Goal: Task Accomplishment & Management: Use online tool/utility

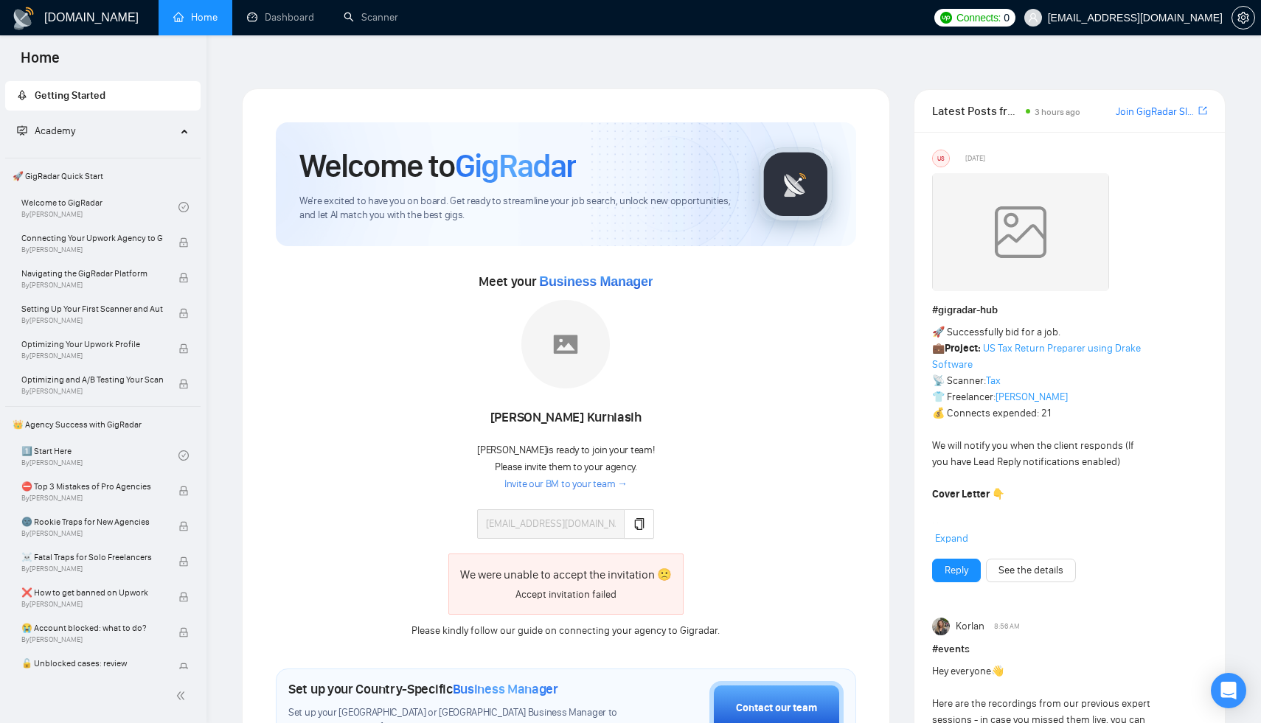
click at [581, 587] on div "Accept invitation failed" at bounding box center [566, 595] width 212 height 16
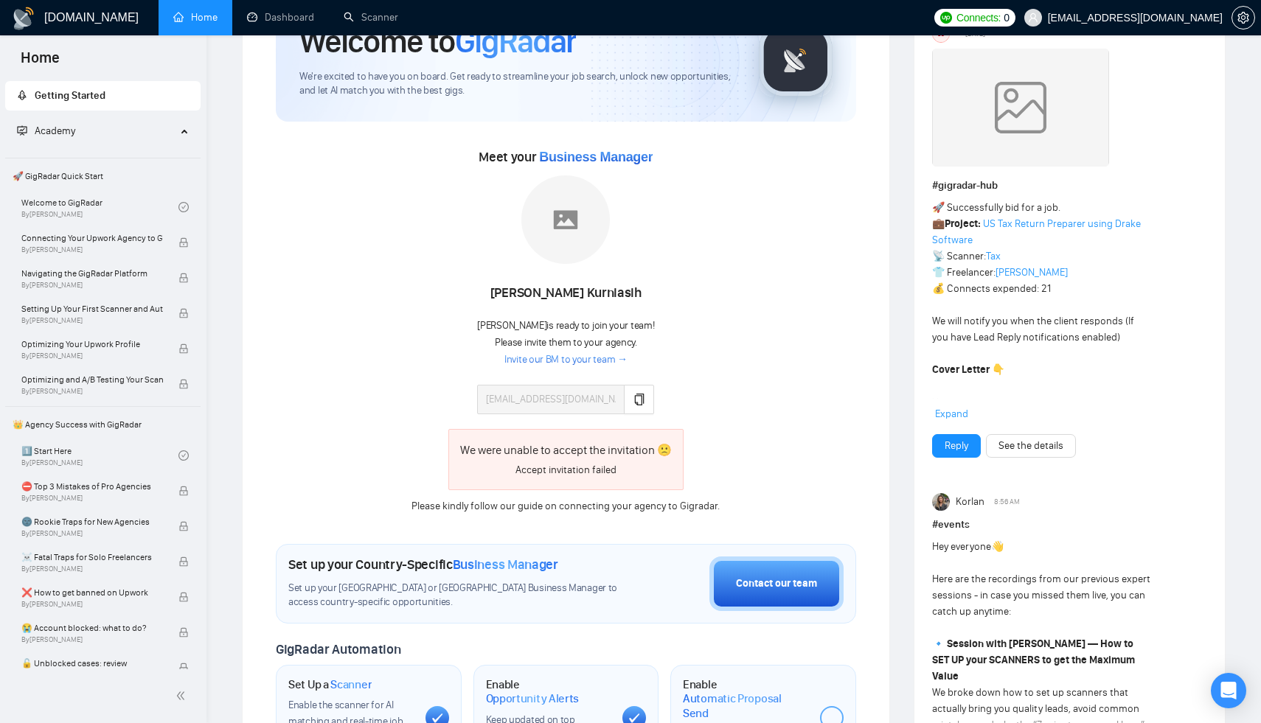
scroll to position [139, 0]
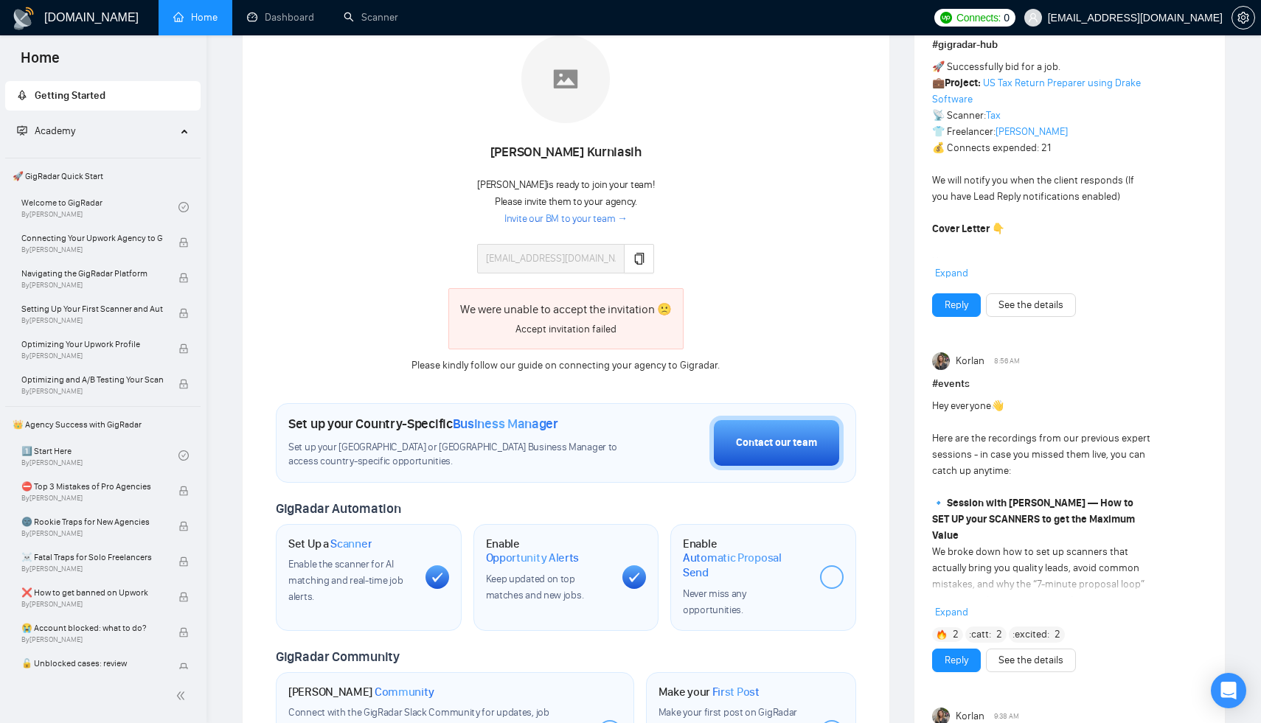
scroll to position [344, 0]
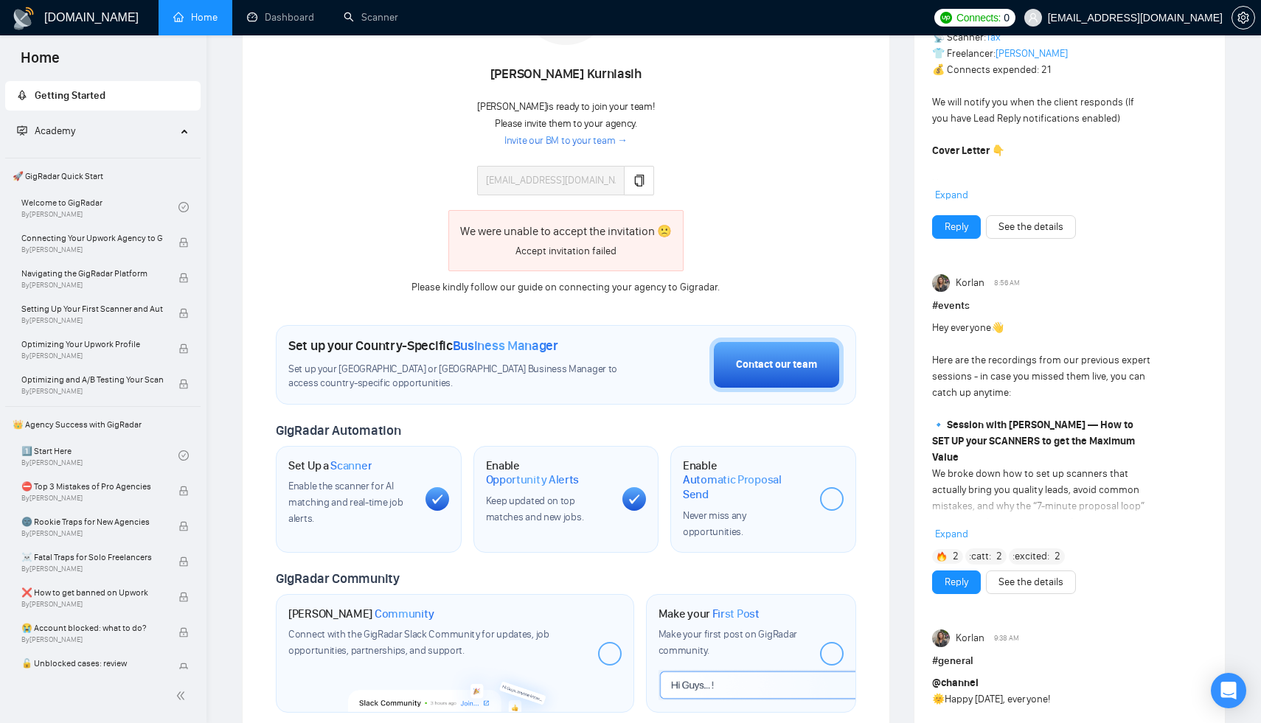
click at [841, 487] on div at bounding box center [832, 499] width 24 height 24
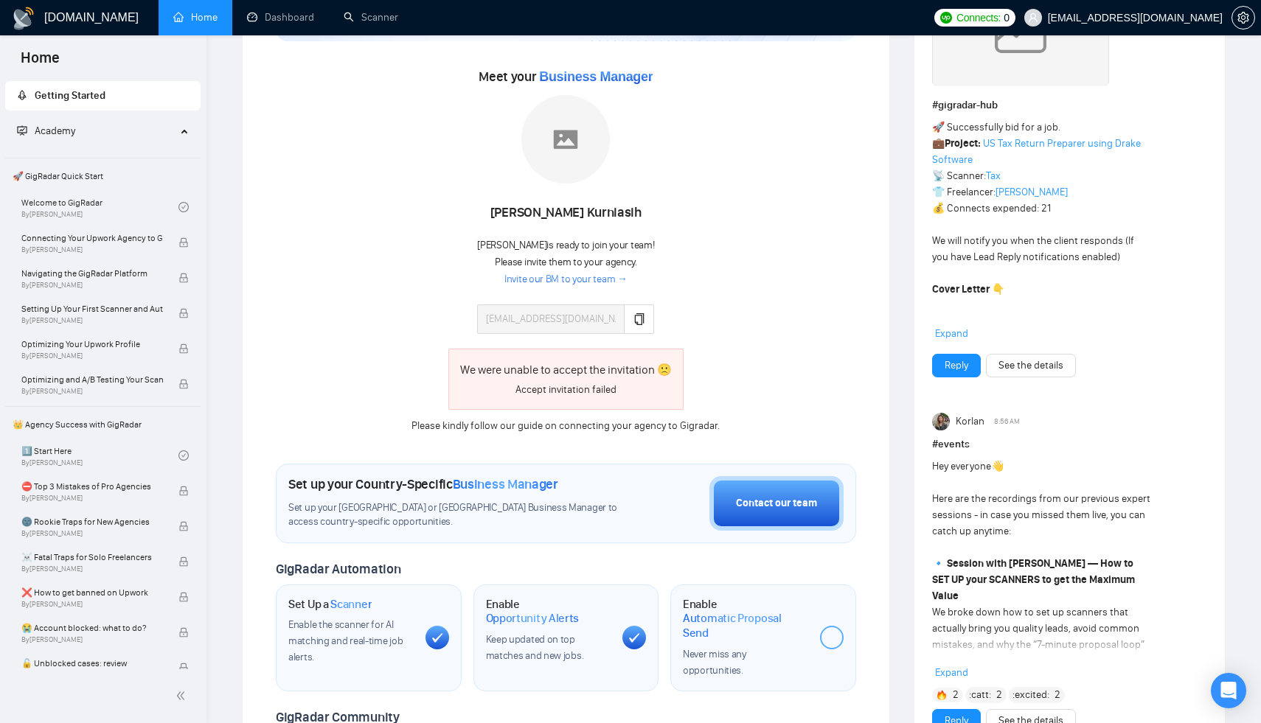
scroll to position [0, 0]
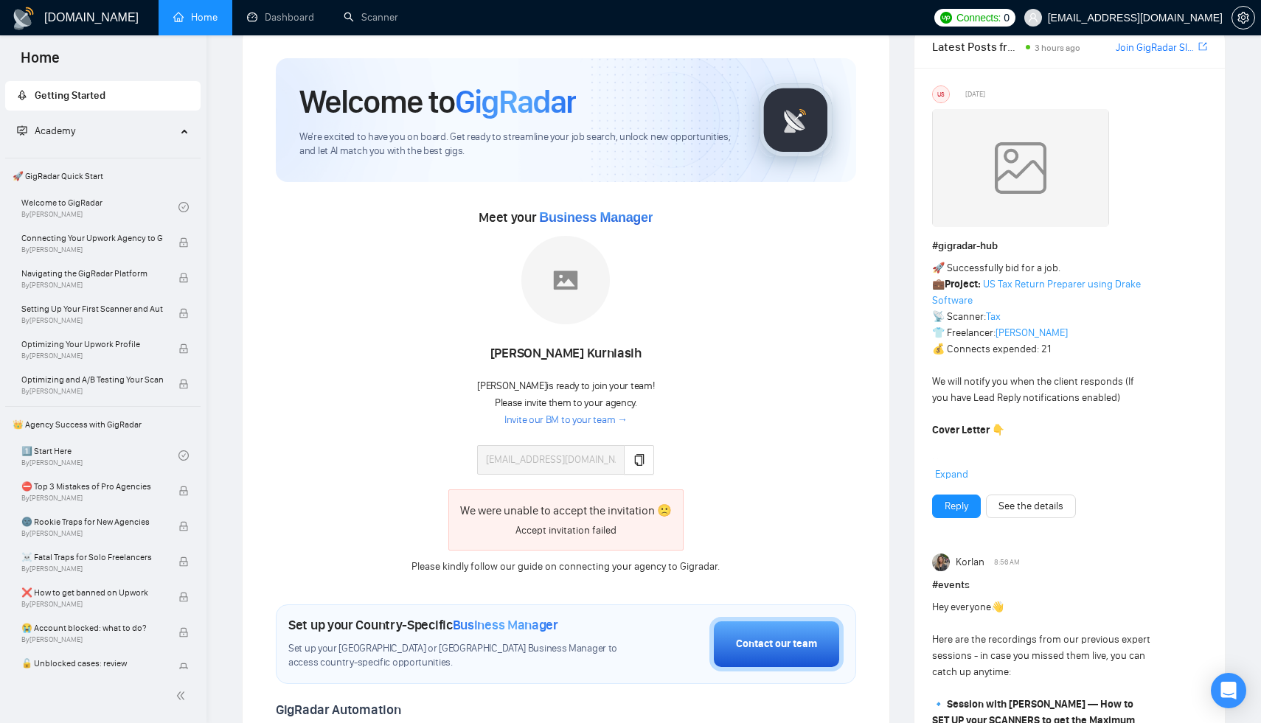
scroll to position [248, 0]
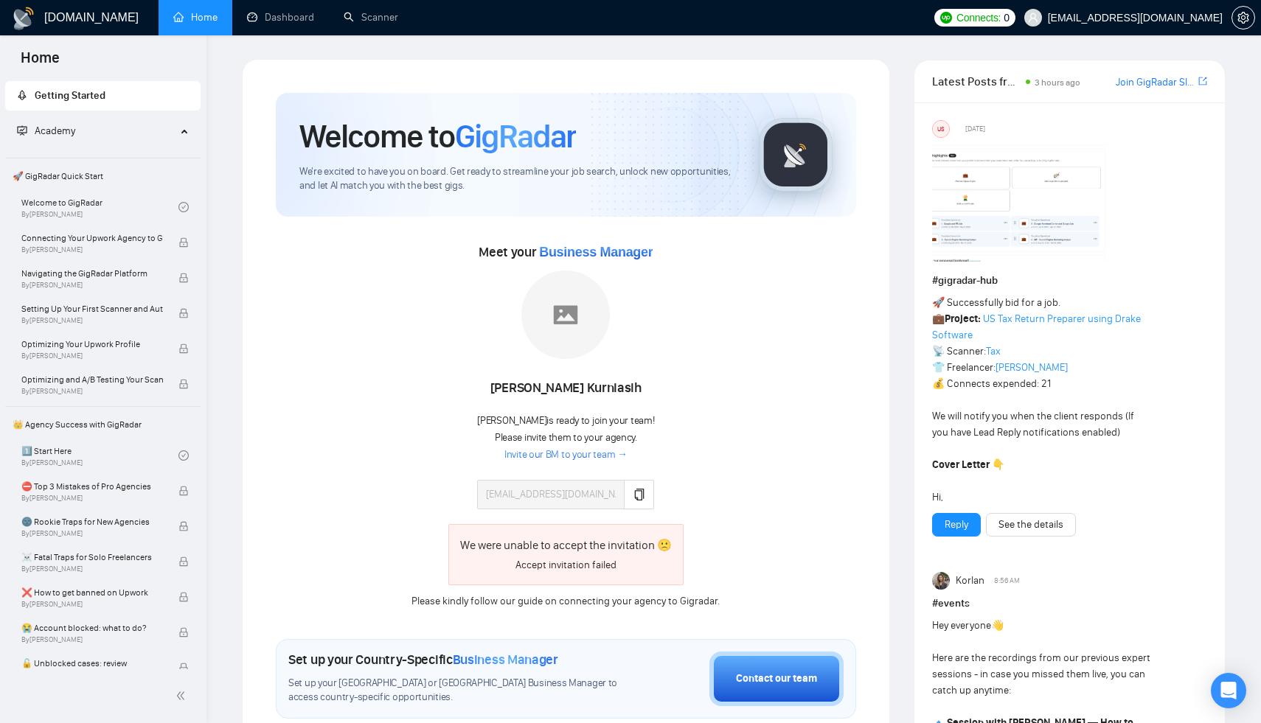
scroll to position [248, 0]
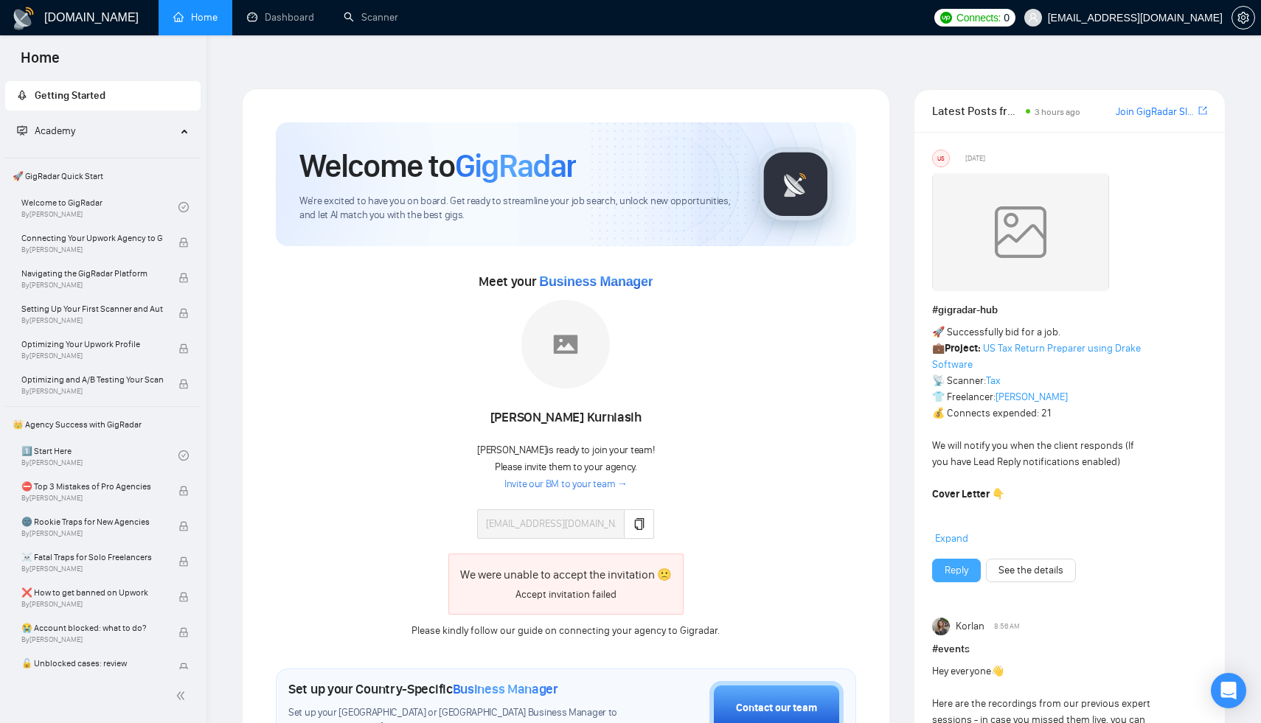
click at [967, 563] on link "Reply" at bounding box center [957, 571] width 24 height 16
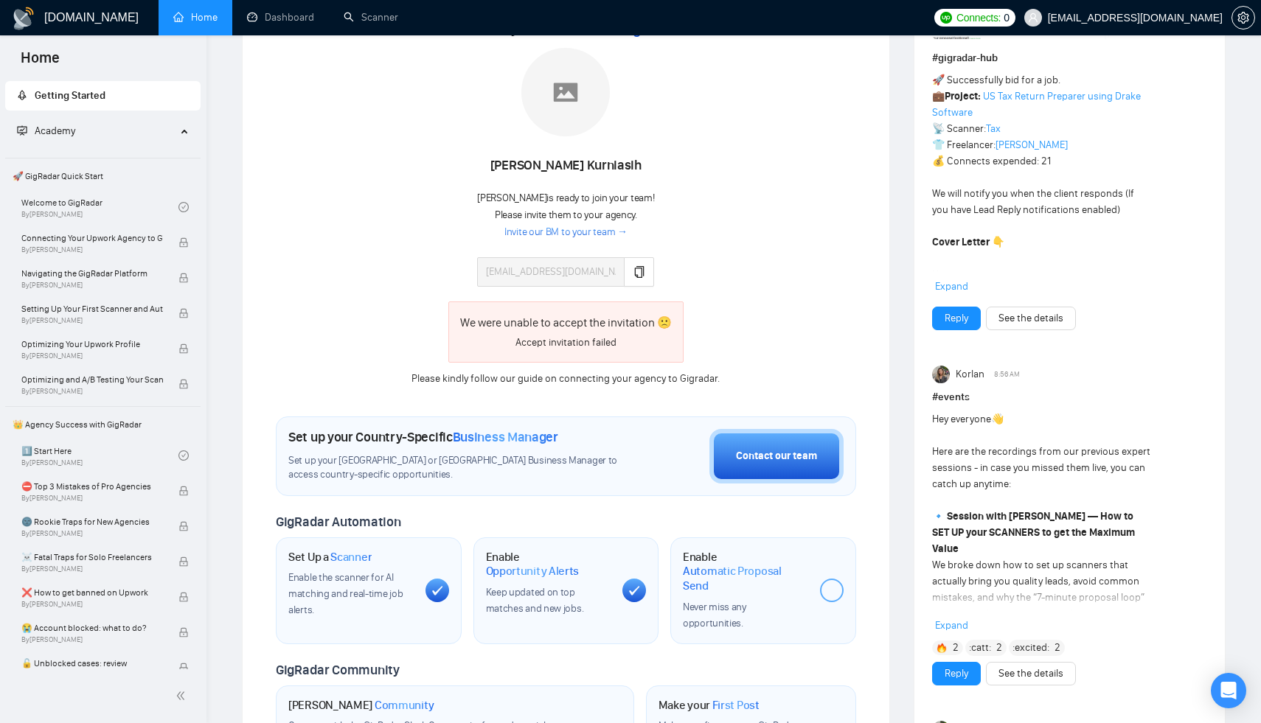
scroll to position [225, 0]
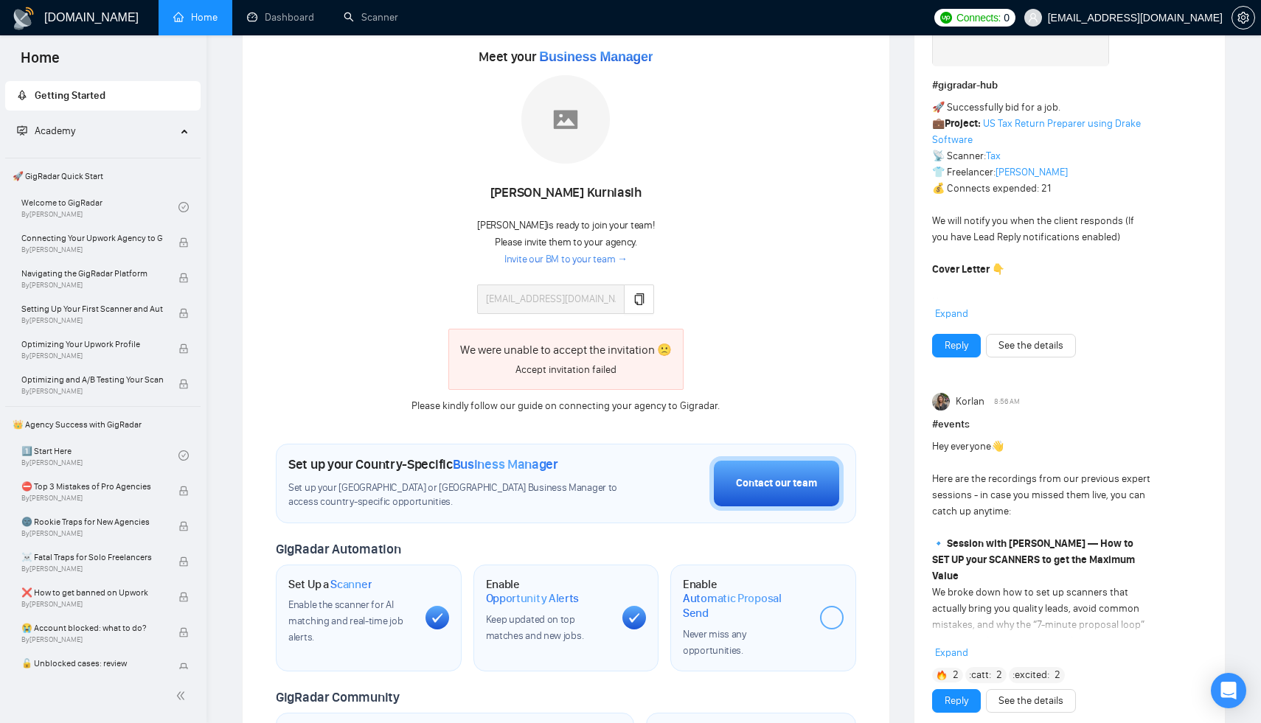
click at [535, 219] on span "[PERSON_NAME] is ready to join your team!" at bounding box center [565, 225] width 177 height 13
click at [560, 253] on link "Invite our BM to your team →" at bounding box center [565, 260] width 123 height 14
